Goal: Find specific page/section: Find specific page/section

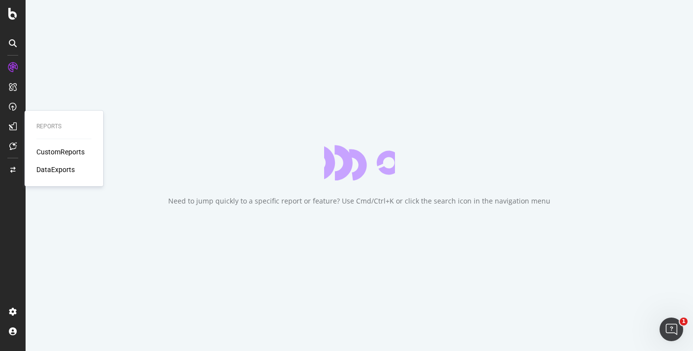
click at [51, 147] on div "CustomReports" at bounding box center [60, 152] width 48 height 10
click at [54, 168] on div "DataExports" at bounding box center [55, 170] width 38 height 10
